Goal: Information Seeking & Learning: Check status

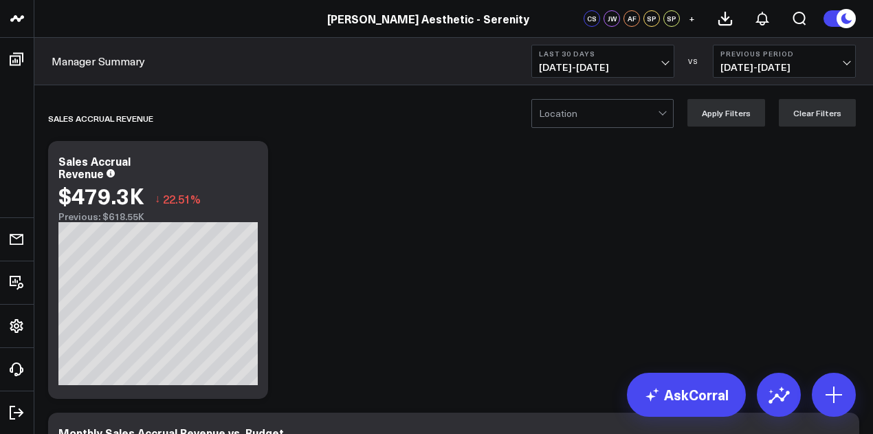
click at [602, 65] on span "[DATE] - [DATE]" at bounding box center [603, 67] width 128 height 11
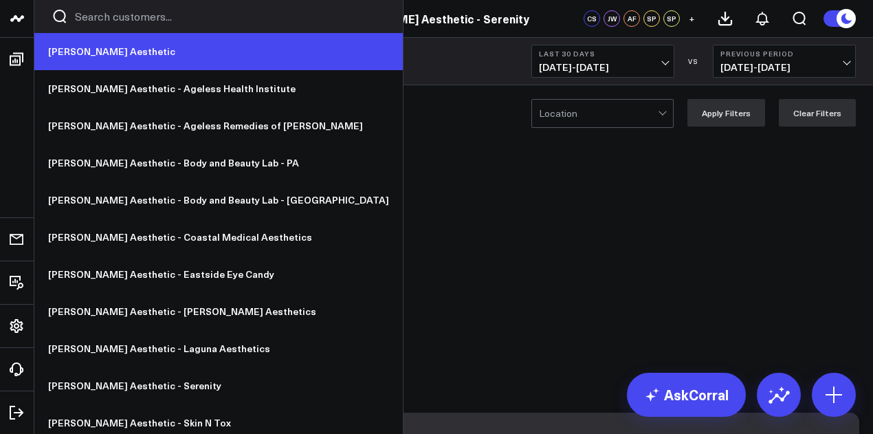
click at [99, 46] on link "[PERSON_NAME] Aesthetic" at bounding box center [218, 51] width 369 height 37
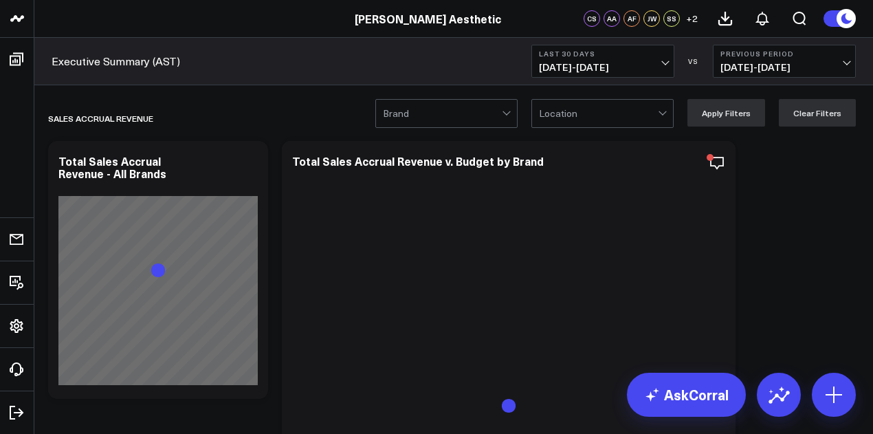
click at [604, 65] on span "[DATE] - [DATE]" at bounding box center [603, 67] width 128 height 11
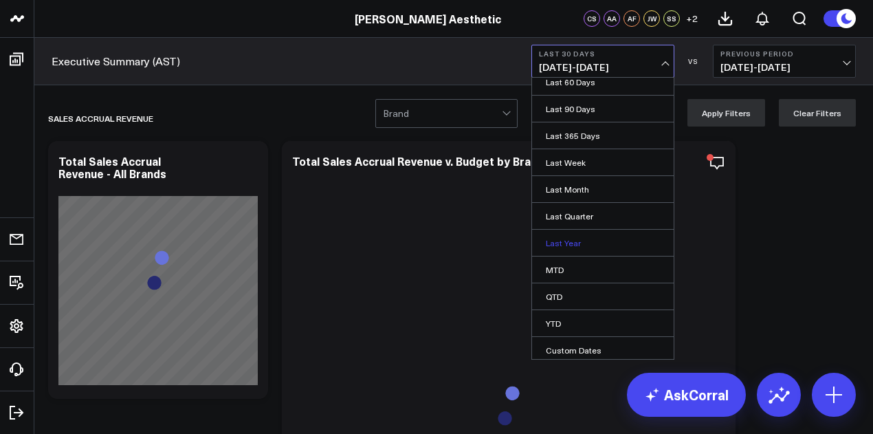
scroll to position [54, 0]
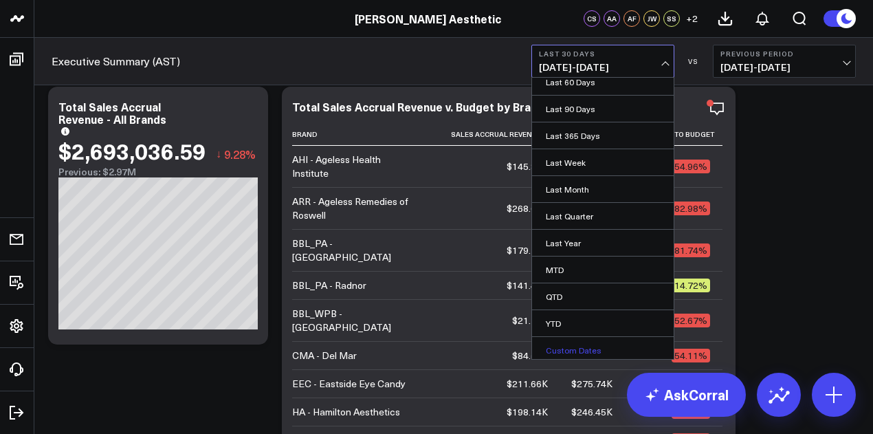
click at [601, 338] on link "Custom Dates" at bounding box center [603, 350] width 142 height 26
select select "9"
select select "2025"
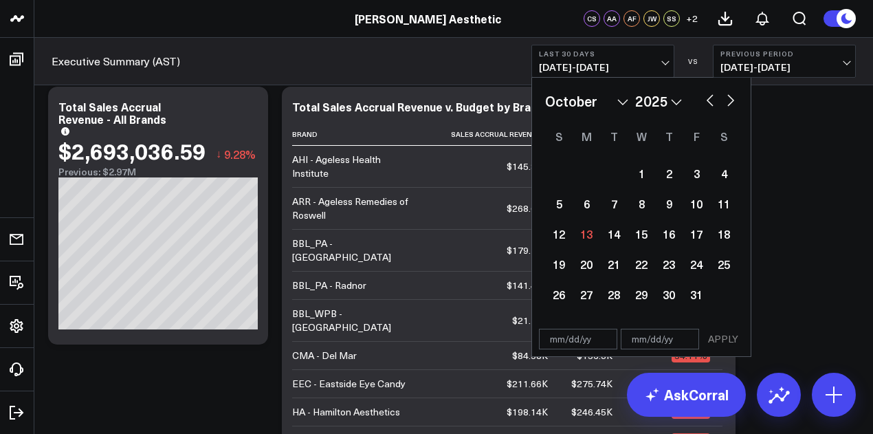
click at [671, 98] on select "2026 2025 2024 2023 2022 2021 2020 2019 2018 2017 2016 2015 2014 2013 2012 2011…" at bounding box center [658, 101] width 47 height 21
select select "9"
select select "2024"
click at [728, 92] on button "button" at bounding box center [731, 99] width 14 height 17
select select "10"
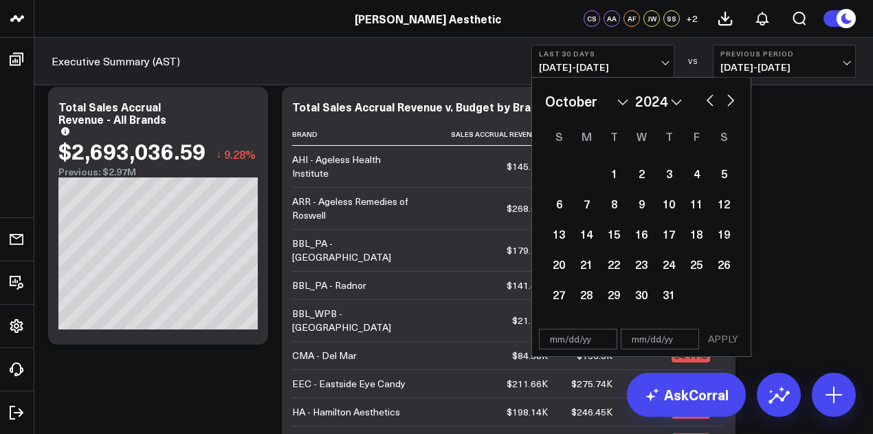
select select "2024"
click at [560, 261] on div "17" at bounding box center [559, 264] width 28 height 28
type input "[DATE]"
select select "10"
select select "2024"
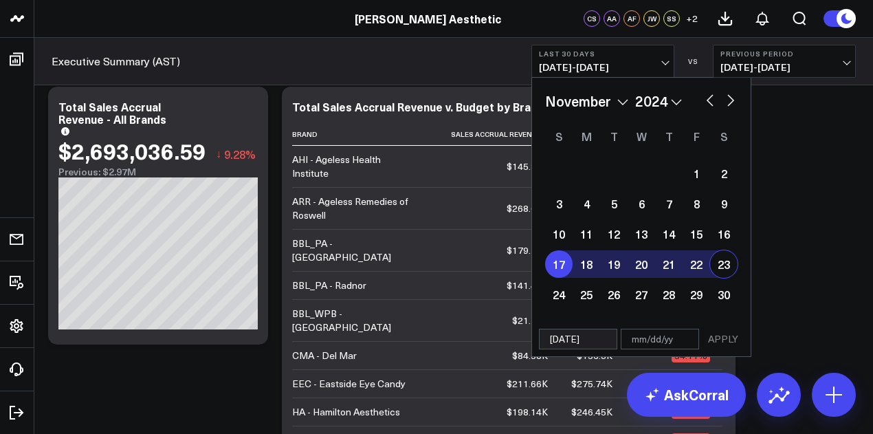
click at [729, 270] on div "23" at bounding box center [724, 264] width 28 height 28
type input "[DATE]"
select select "10"
select select "2024"
click at [732, 339] on button "APPLY" at bounding box center [723, 339] width 41 height 21
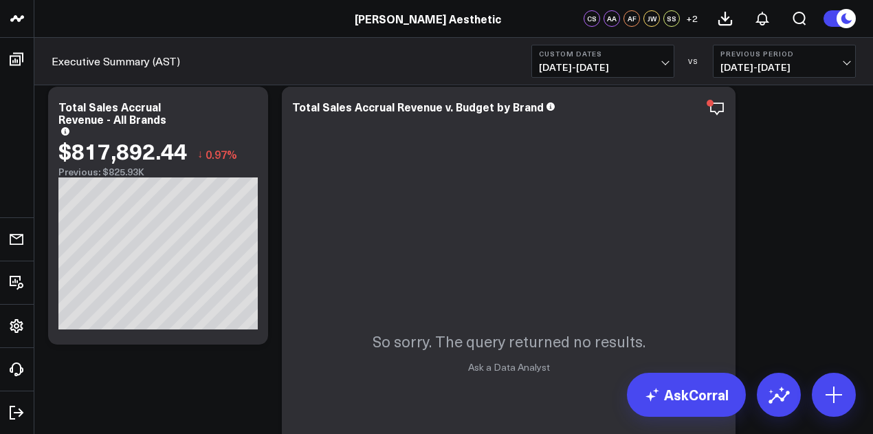
click at [458, 65] on div "Executive Summary (AST) Custom Dates [DATE] - [DATE] VS Previous Period [DATE] …" at bounding box center [453, 61] width 839 height 47
click at [600, 64] on span "[DATE] - [DATE]" at bounding box center [603, 67] width 128 height 11
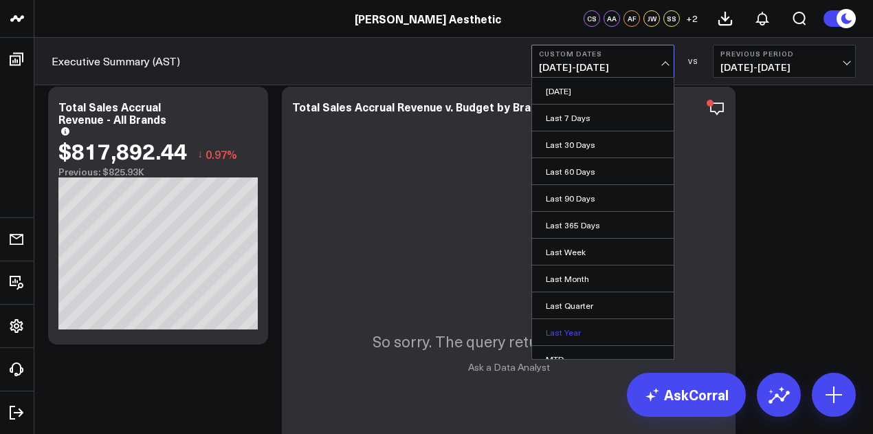
scroll to position [89, 0]
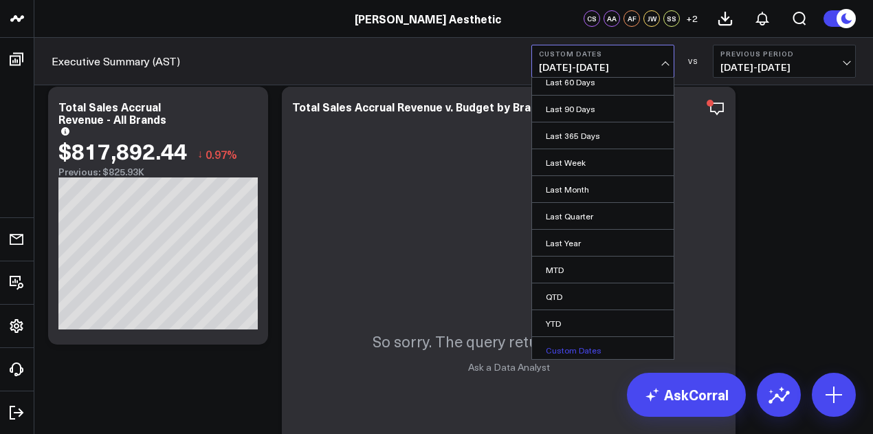
click at [602, 343] on link "Custom Dates" at bounding box center [603, 350] width 142 height 26
select select "9"
select select "2025"
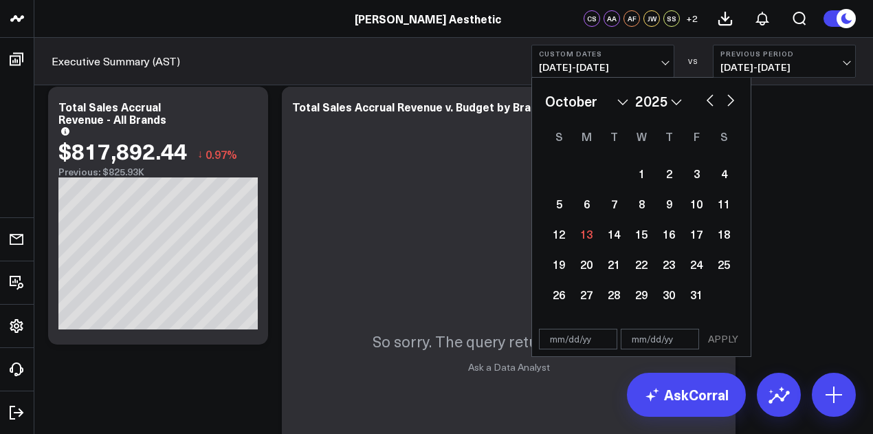
click at [666, 100] on select "2026 2025 2024 2023 2022 2021 2020 2019 2018 2017 2016 2015 2014 2013 2012 2011…" at bounding box center [658, 101] width 47 height 21
select select "9"
select select "2024"
click at [732, 102] on button "button" at bounding box center [731, 99] width 14 height 17
select select "10"
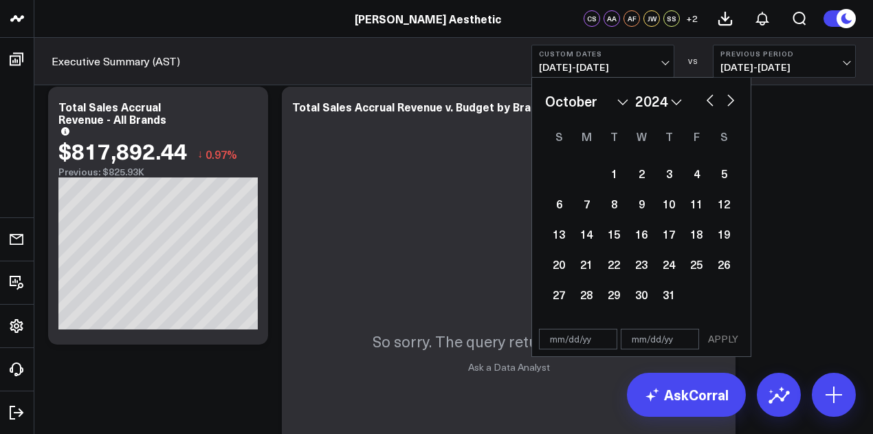
select select "2024"
click at [560, 296] on div "24" at bounding box center [559, 295] width 28 height 28
type input "[DATE]"
select select "10"
select select "2024"
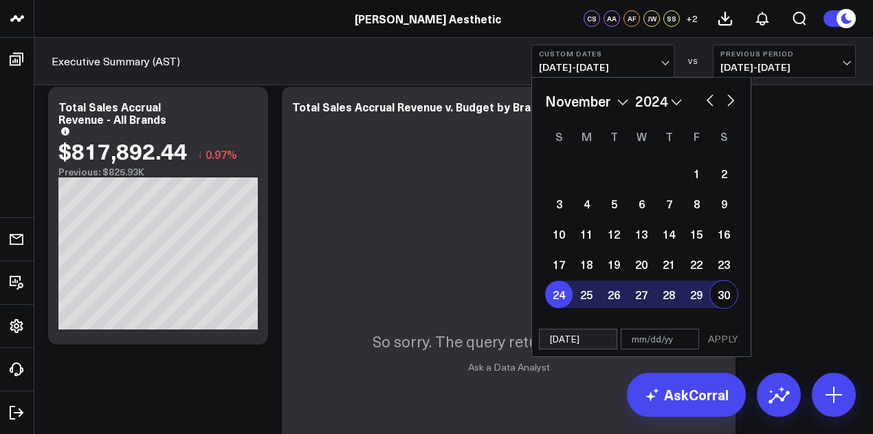
click at [729, 299] on div "30" at bounding box center [724, 295] width 28 height 28
type input "[DATE]"
select select "10"
select select "2024"
click at [732, 339] on button "APPLY" at bounding box center [723, 339] width 41 height 21
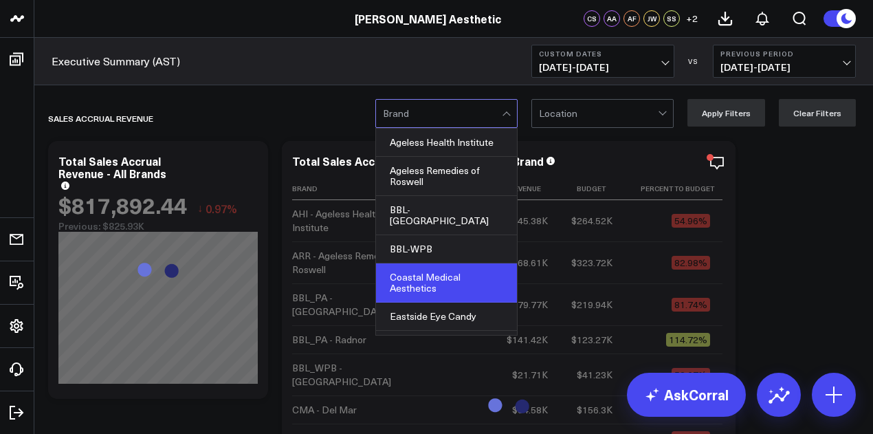
click at [450, 272] on div "Coastal Medical Aesthetics" at bounding box center [446, 282] width 141 height 39
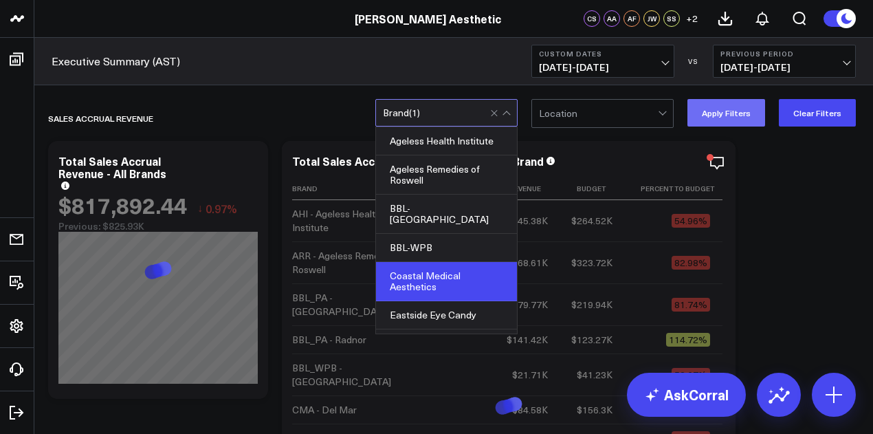
click at [737, 126] on button "Apply Filters" at bounding box center [727, 113] width 78 height 28
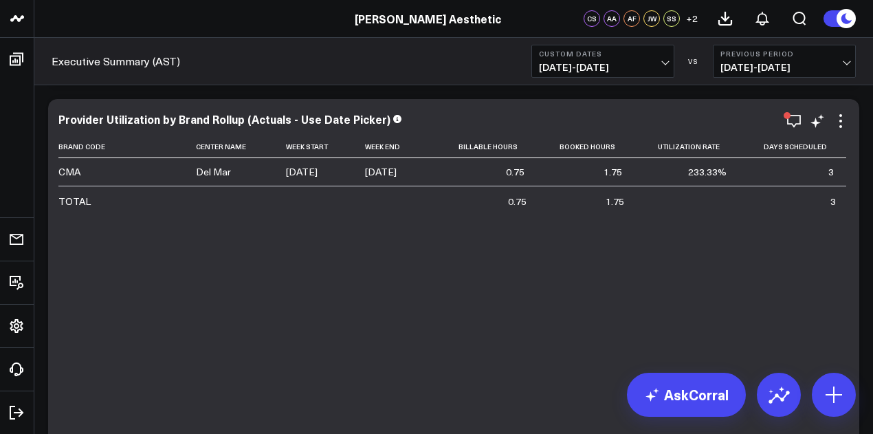
scroll to position [6903, 0]
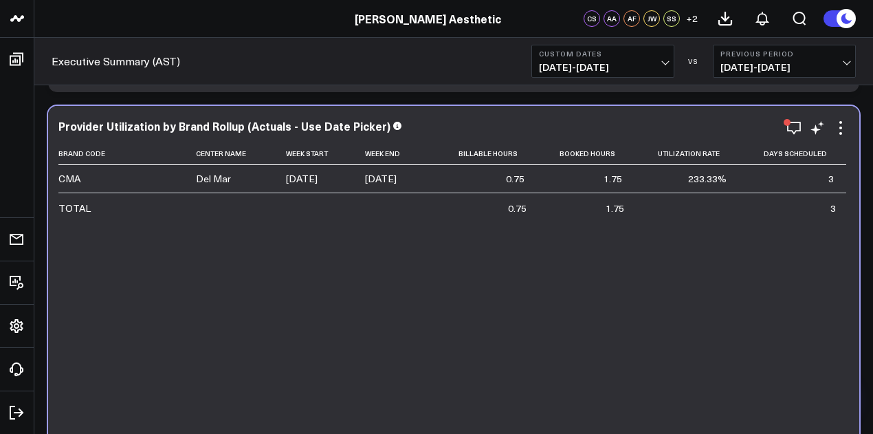
click at [531, 247] on div "Brand Code Center Name Week Start Week End Billable Hours Booked Hours Utilizat…" at bounding box center [453, 381] width 791 height 479
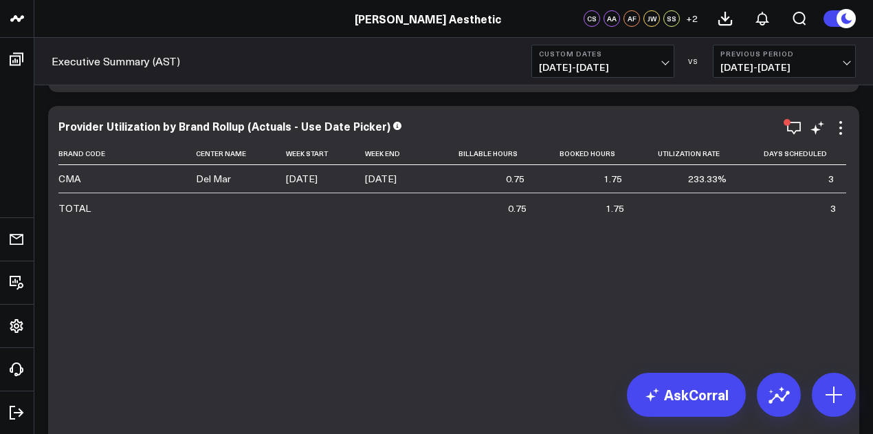
click at [531, 247] on div "Brand Code Center Name Week Start Week End Billable Hours Booked Hours Utilizat…" at bounding box center [453, 381] width 791 height 479
